Goal: Transaction & Acquisition: Purchase product/service

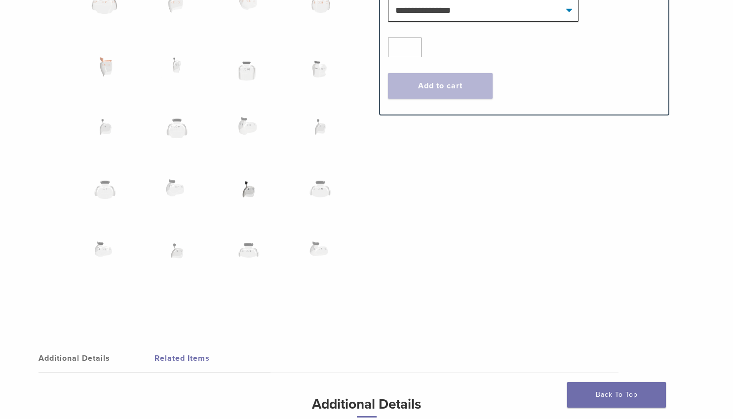
scroll to position [718, 0]
click at [246, 91] on img at bounding box center [248, 72] width 57 height 49
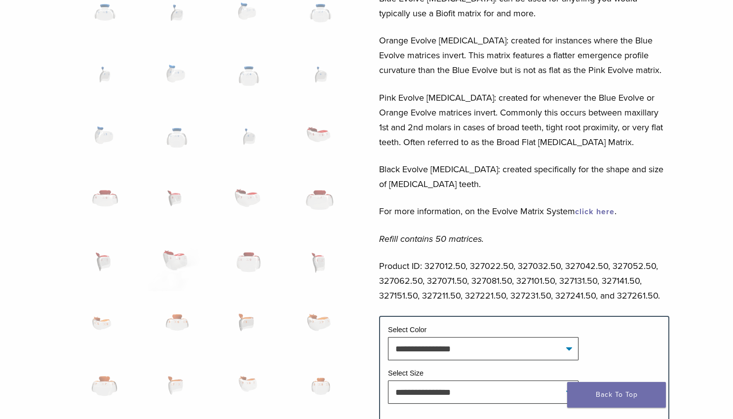
scroll to position [328, 0]
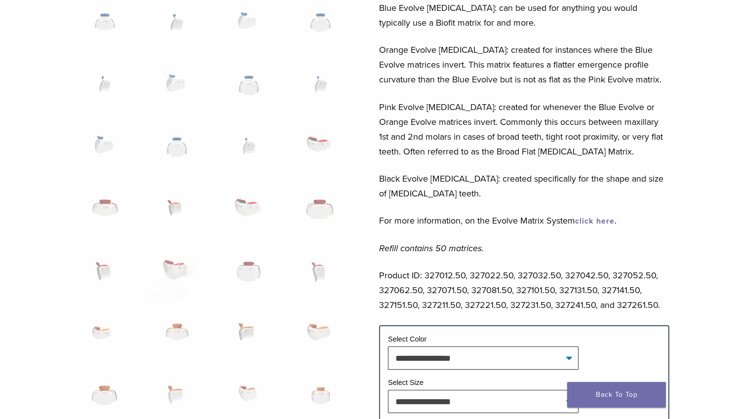
click at [602, 219] on link "click here" at bounding box center [594, 221] width 39 height 10
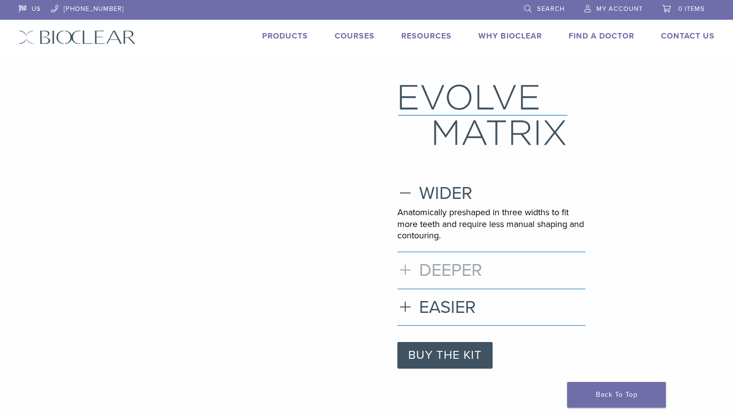
click at [404, 270] on h3 "DEEPER" at bounding box center [491, 270] width 188 height 21
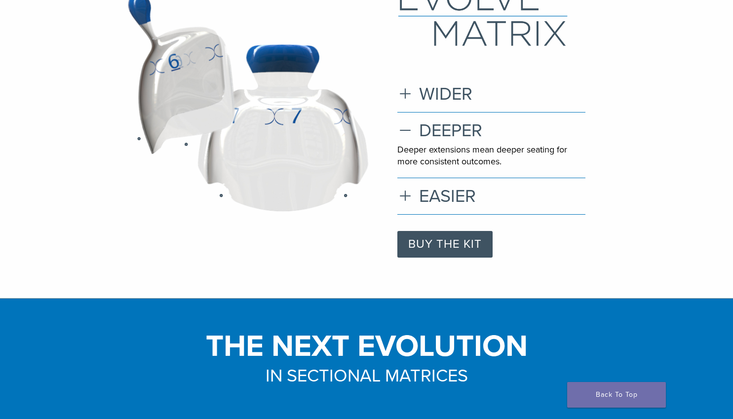
scroll to position [98, 0]
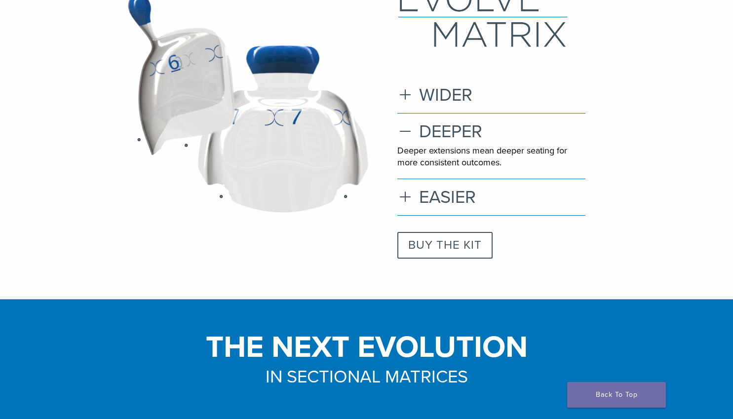
click at [442, 247] on link "BUY THE KIT" at bounding box center [444, 245] width 95 height 27
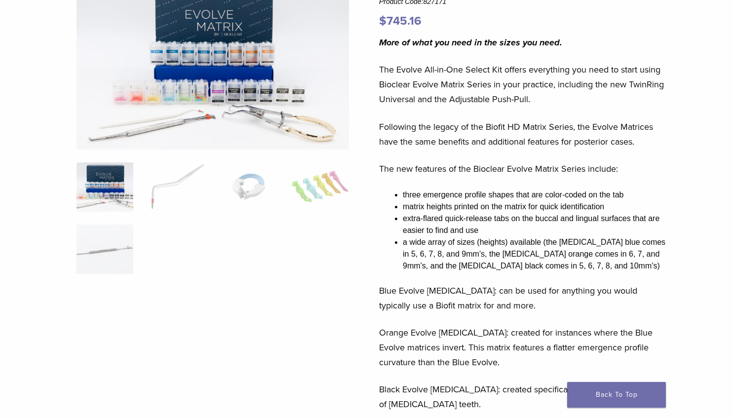
scroll to position [116, 0]
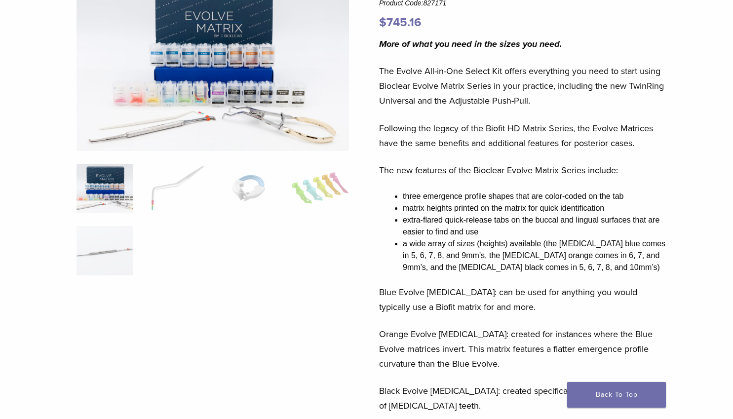
click at [189, 120] on img at bounding box center [212, 62] width 272 height 178
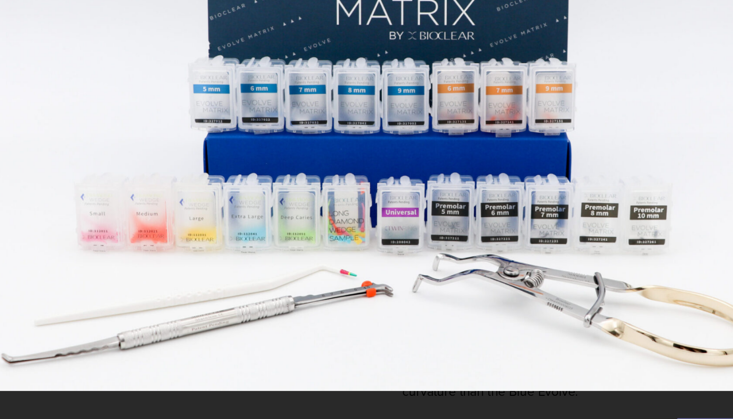
click at [320, 286] on img "Full screen image" at bounding box center [366, 175] width 576 height 375
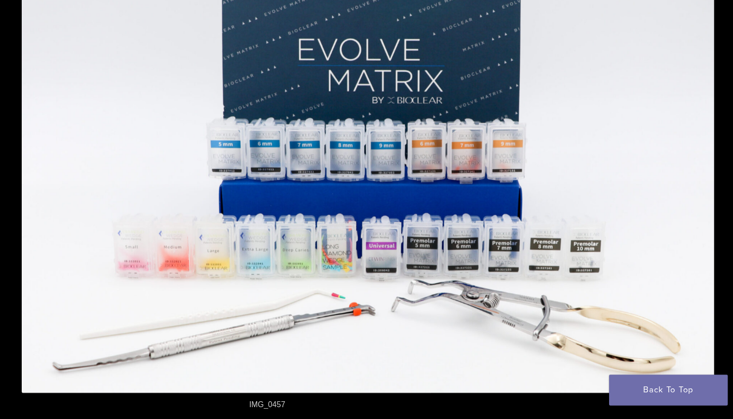
scroll to position [271, 0]
click at [487, 270] on img "Full screen image" at bounding box center [366, 209] width 576 height 375
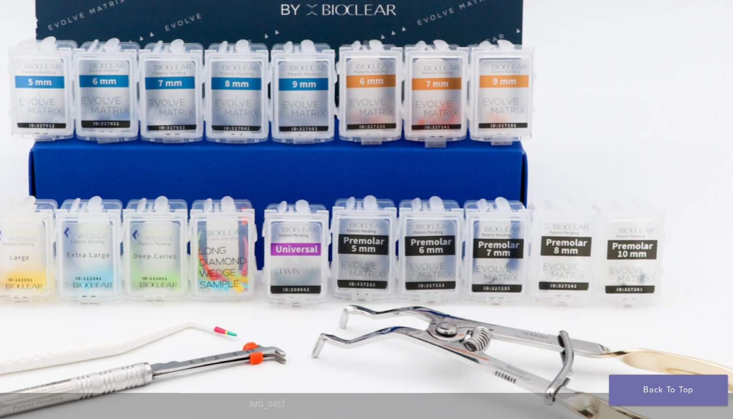
click at [487, 270] on img "Full screen image" at bounding box center [287, 170] width 947 height 618
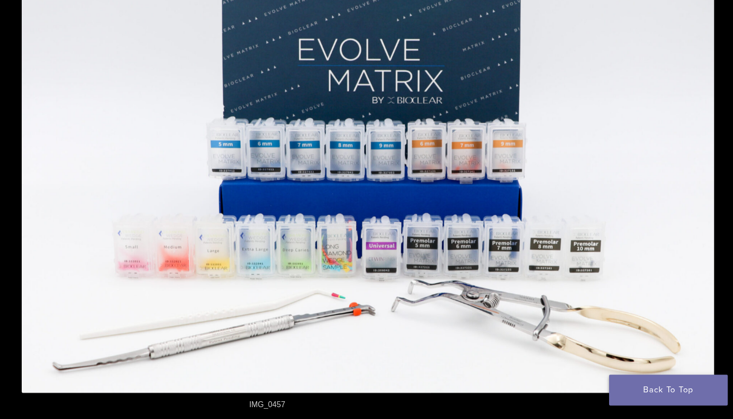
click at [583, 387] on link "Back To Top" at bounding box center [616, 395] width 99 height 26
